Goal: Check status: Check status

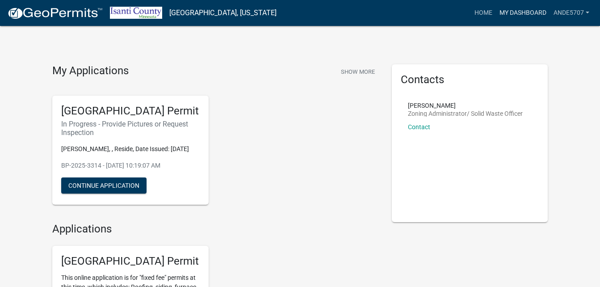
click at [511, 9] on link "My Dashboard" at bounding box center [523, 12] width 54 height 17
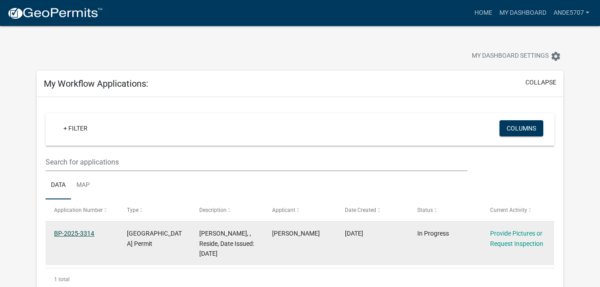
click at [77, 232] on link "BP-2025-3314" at bounding box center [74, 233] width 40 height 7
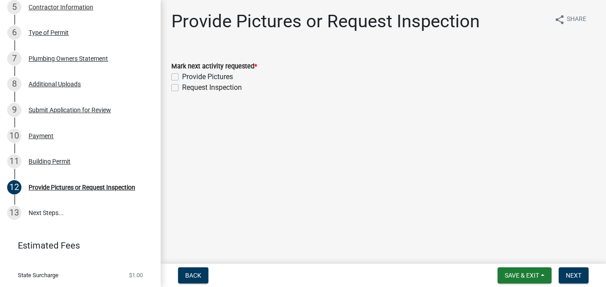
scroll to position [276, 0]
click at [58, 157] on div "Building Permit" at bounding box center [50, 160] width 42 height 6
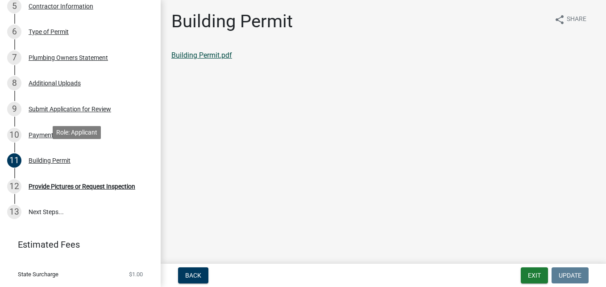
click at [221, 58] on link "Building Permit.pdf" at bounding box center [201, 55] width 61 height 8
